Goal: Task Accomplishment & Management: Manage account settings

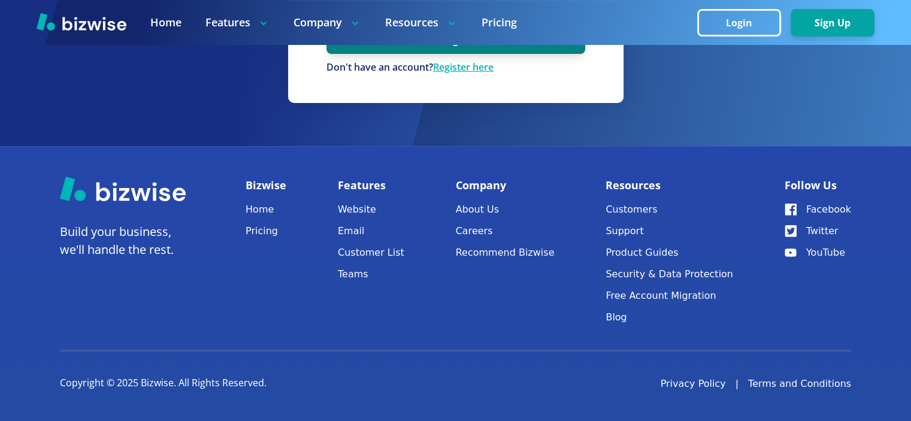
scroll to position [135, 0]
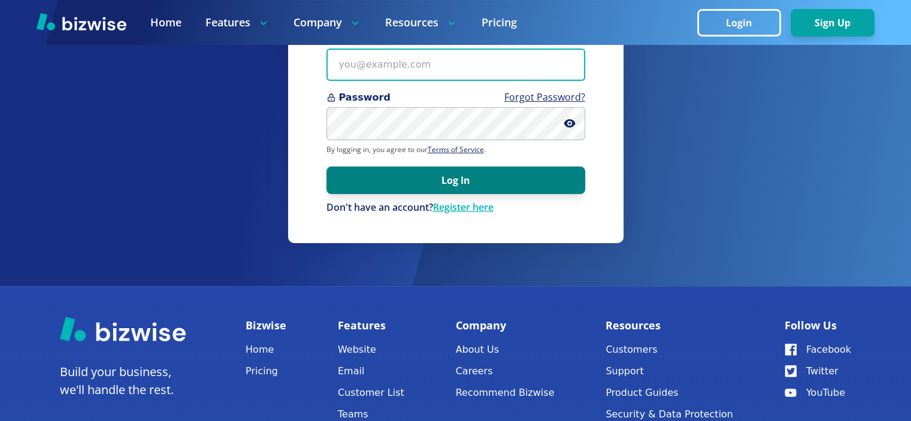
type input "[EMAIL_ADDRESS][DOMAIN_NAME]"
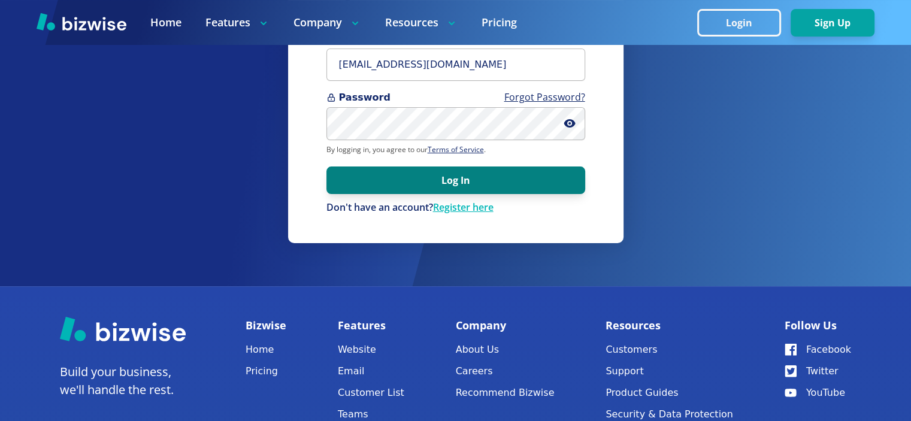
click at [457, 177] on button "Log In" at bounding box center [455, 180] width 259 height 28
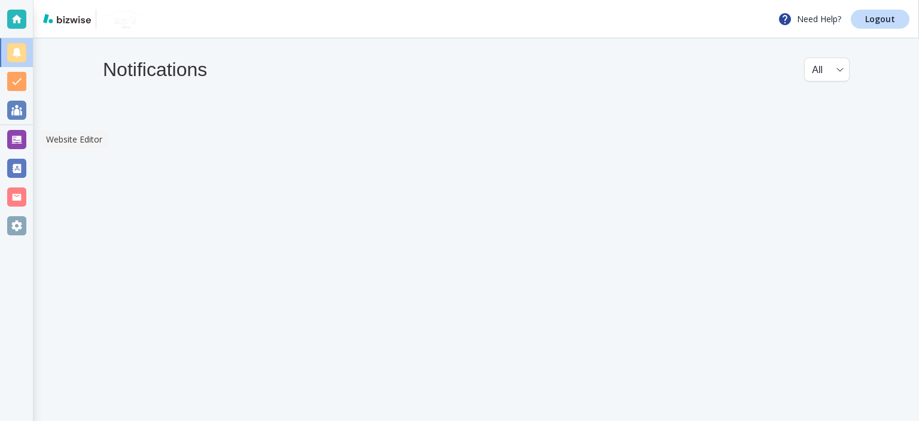
click at [17, 141] on div at bounding box center [16, 139] width 19 height 19
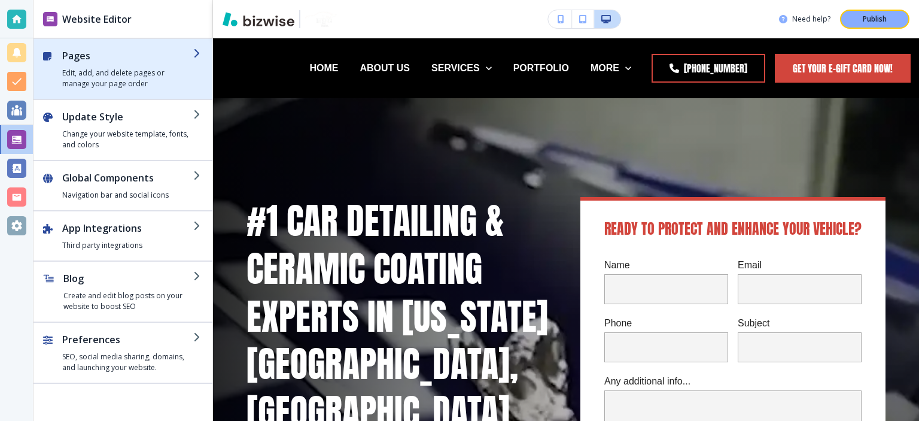
click at [113, 66] on div "button" at bounding box center [127, 65] width 131 height 5
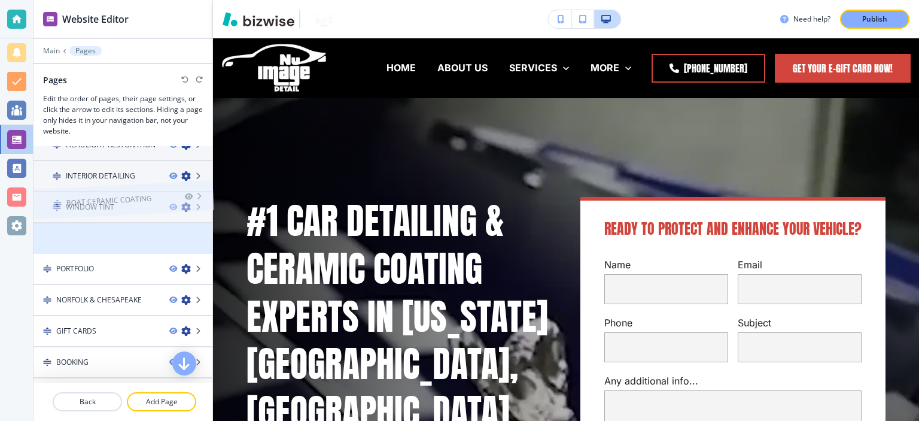
scroll to position [219, 0]
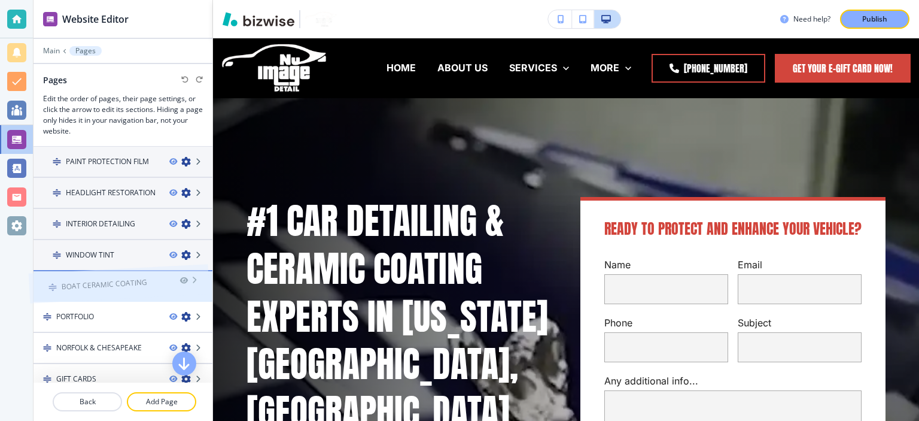
drag, startPoint x: 111, startPoint y: 184, endPoint x: 106, endPoint y: 260, distance: 76.2
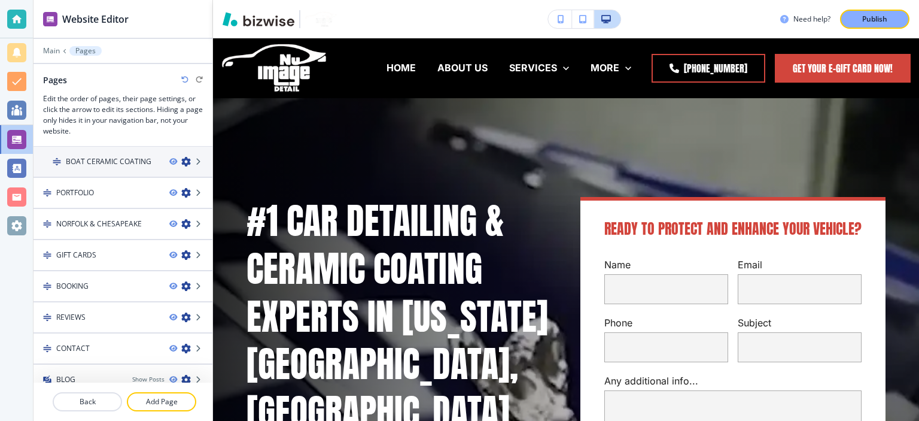
scroll to position [350, 0]
